Goal: Information Seeking & Learning: Learn about a topic

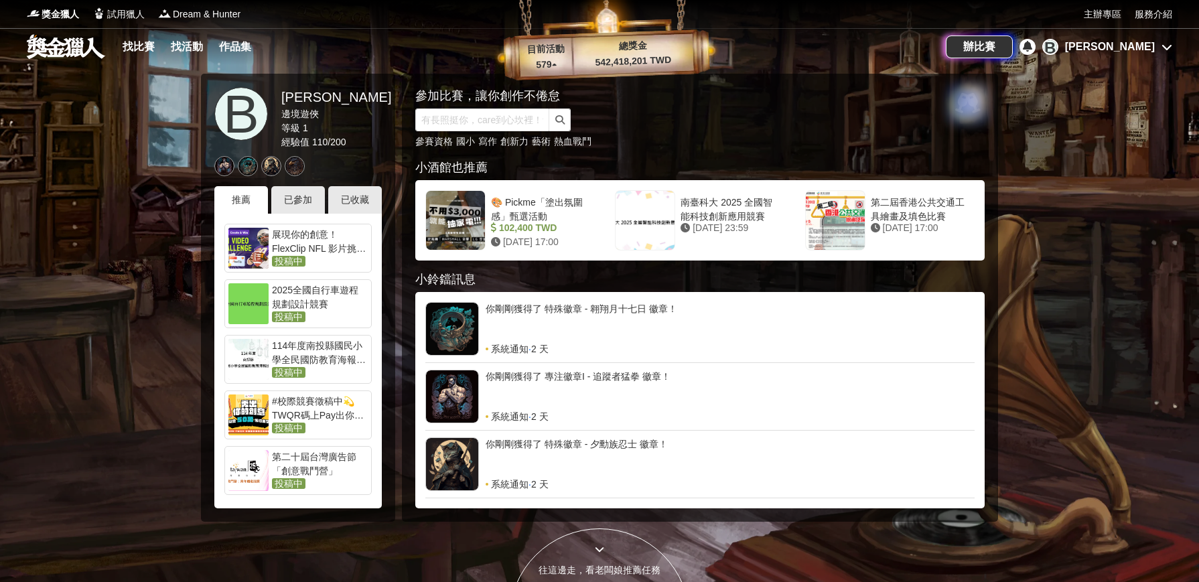
click at [282, 231] on div "展現你的創意！FlexClip NFL 影片挑戰，豐富獎品等你！" at bounding box center [320, 241] width 96 height 27
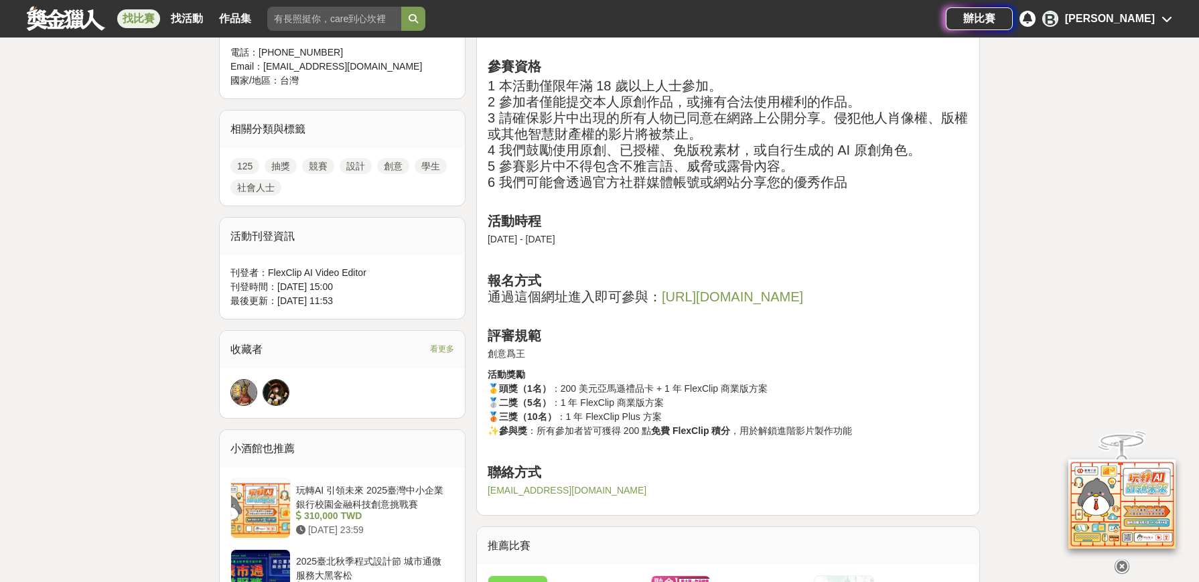
scroll to position [536, 0]
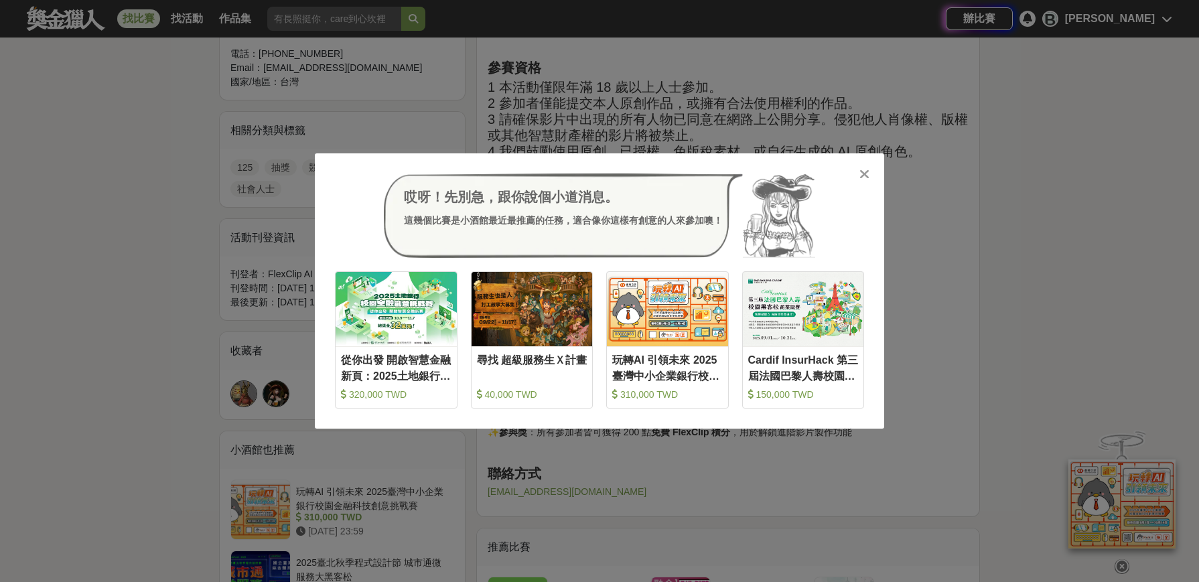
click at [869, 172] on icon at bounding box center [865, 173] width 10 height 13
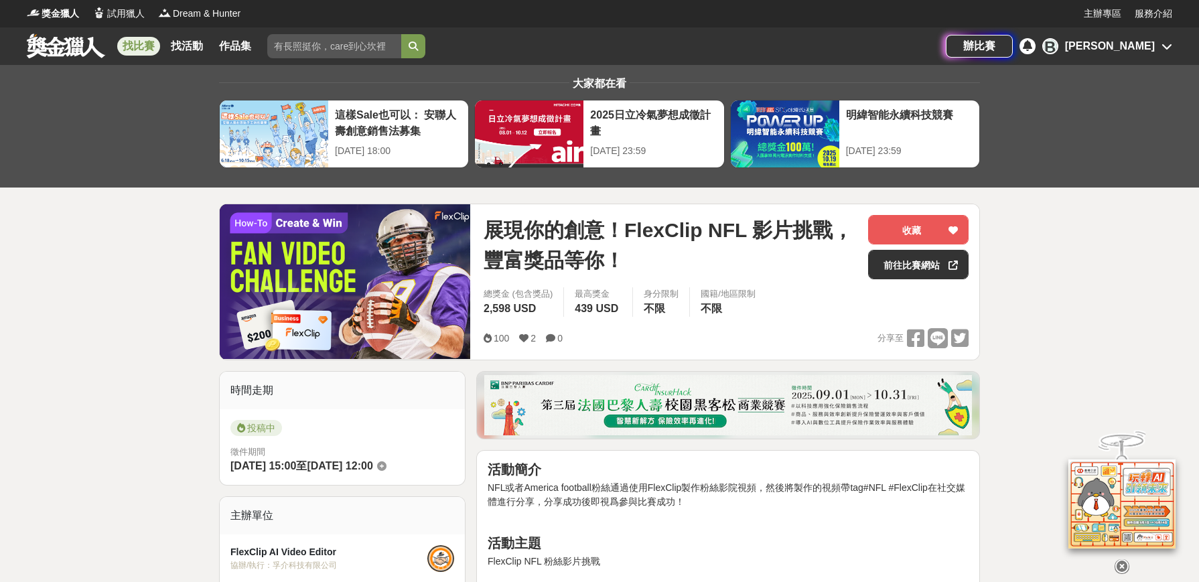
scroll to position [0, 0]
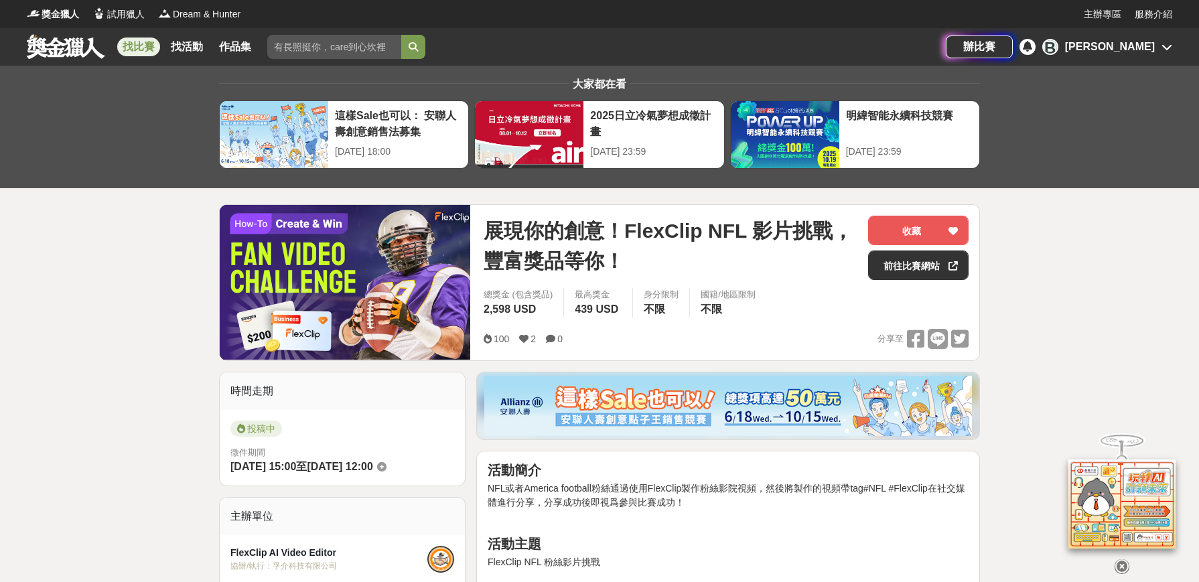
click at [142, 46] on link "找比賽" at bounding box center [138, 47] width 43 height 19
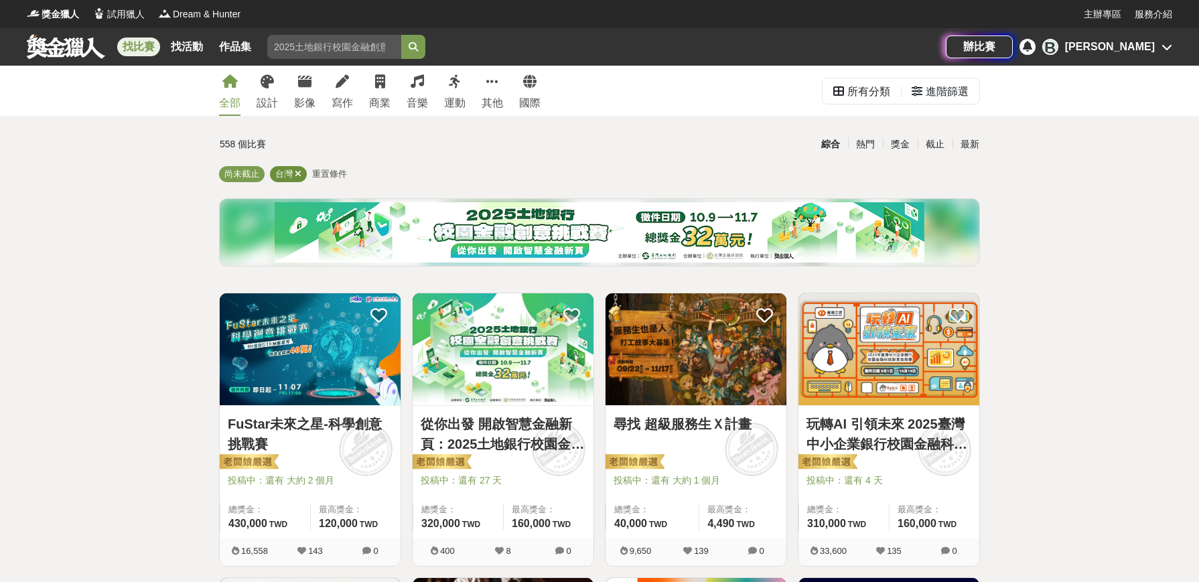
click at [297, 173] on icon at bounding box center [298, 174] width 7 height 9
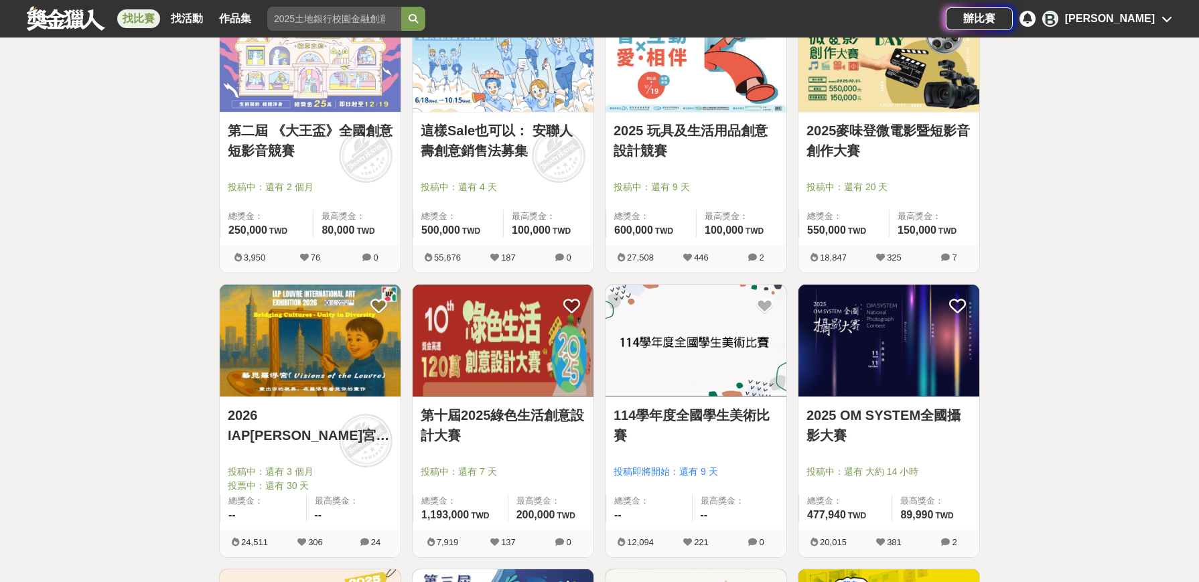
scroll to position [938, 0]
